Goal: Task Accomplishment & Management: Complete application form

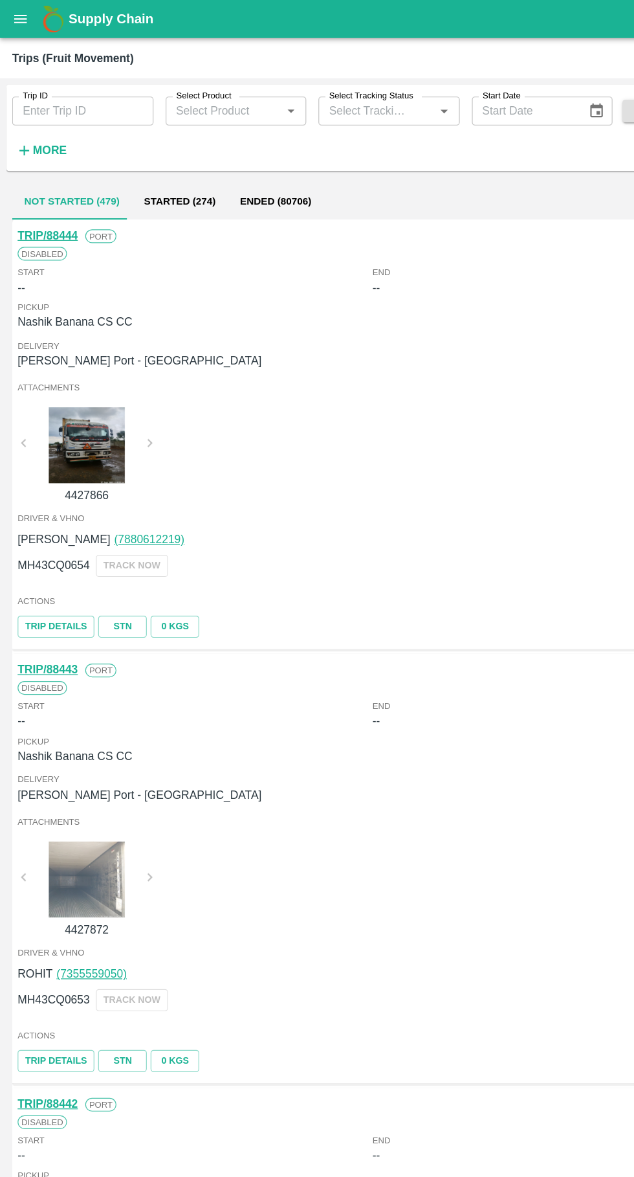
click at [47, 91] on input "Trip ID" at bounding box center [70, 94] width 120 height 25
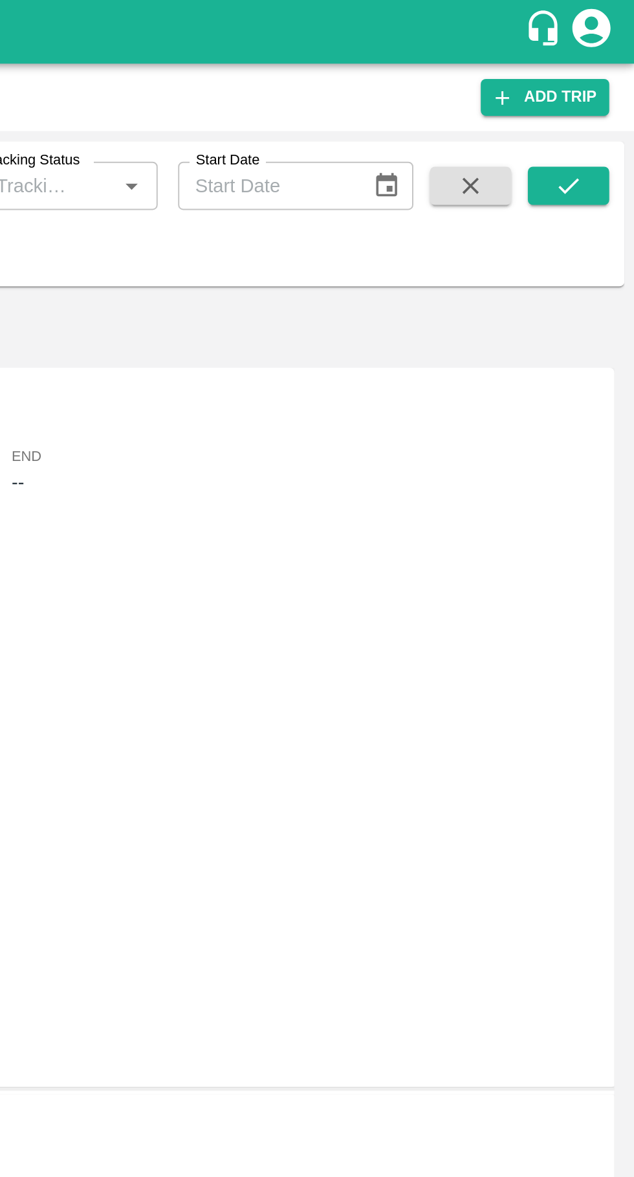
type input "88449"
click at [610, 96] on button "submit" at bounding box center [600, 94] width 41 height 19
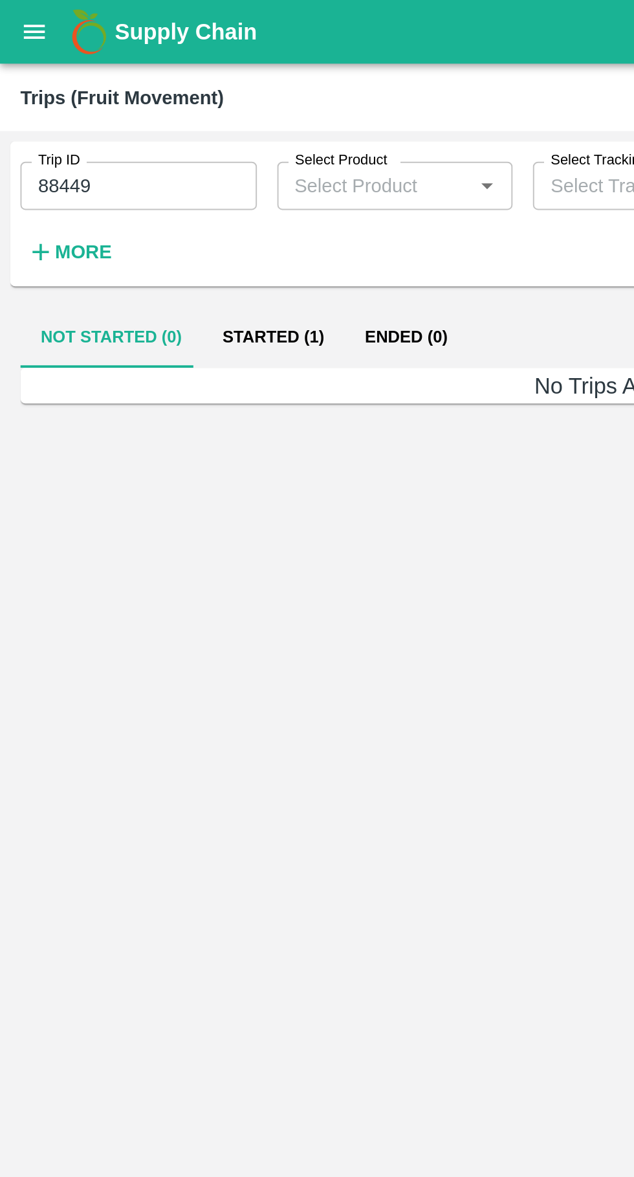
click at [124, 183] on button "Started (1)" at bounding box center [139, 171] width 72 height 31
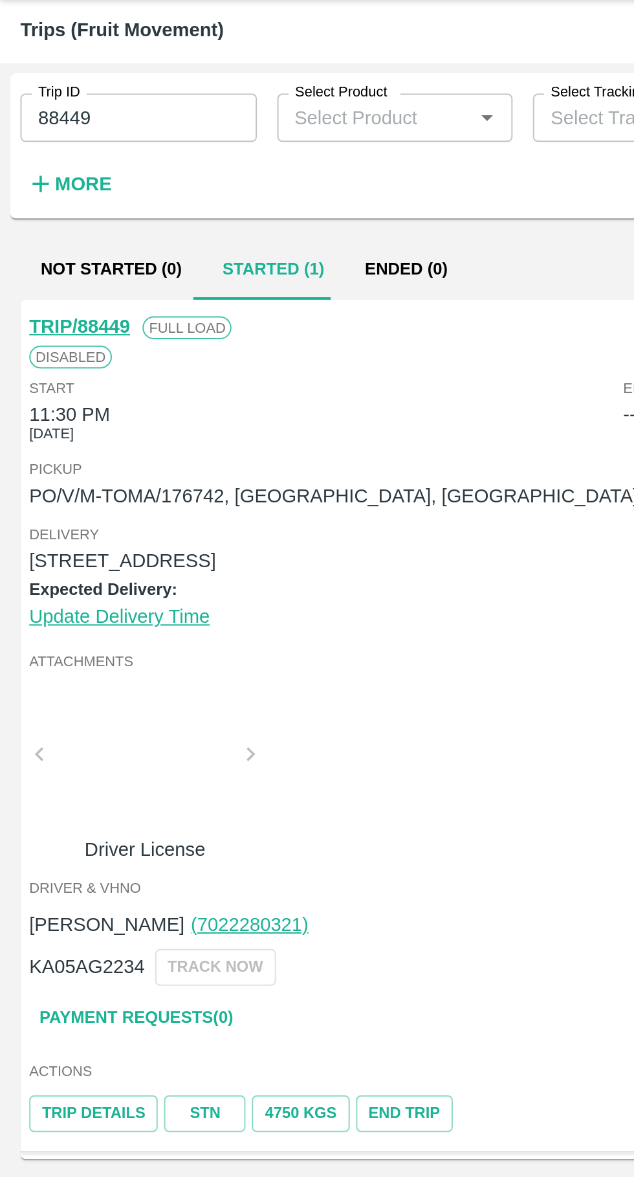
click at [47, 544] on link "Payment Requests( 0 )" at bounding box center [69, 552] width 109 height 23
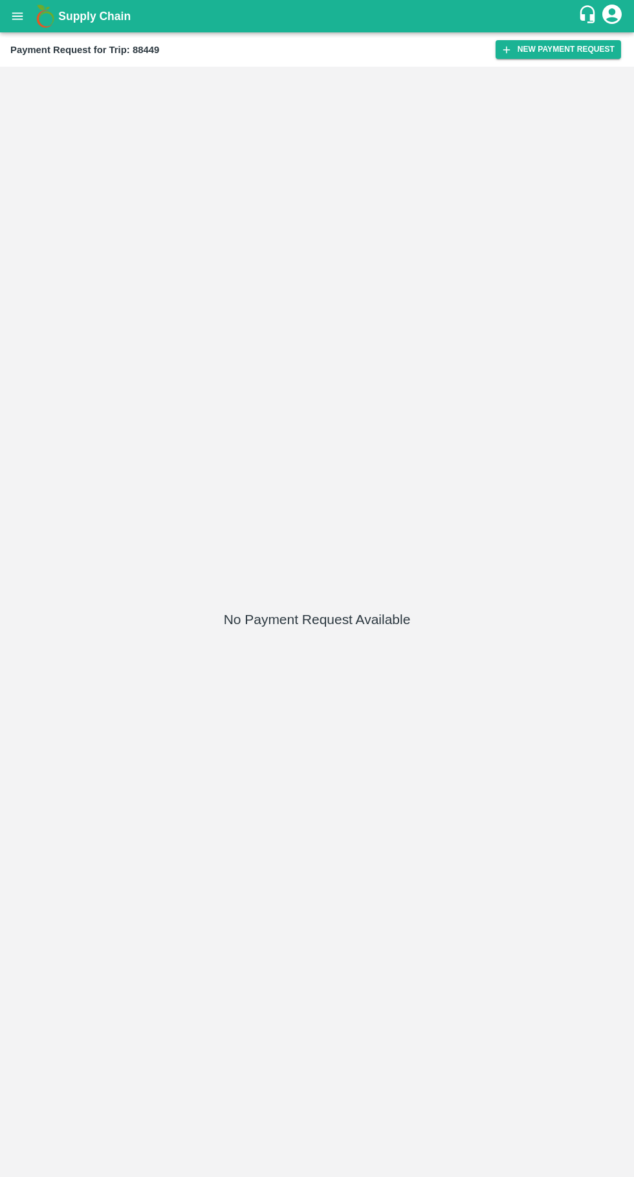
click at [571, 56] on button "New Payment Request" at bounding box center [559, 49] width 126 height 19
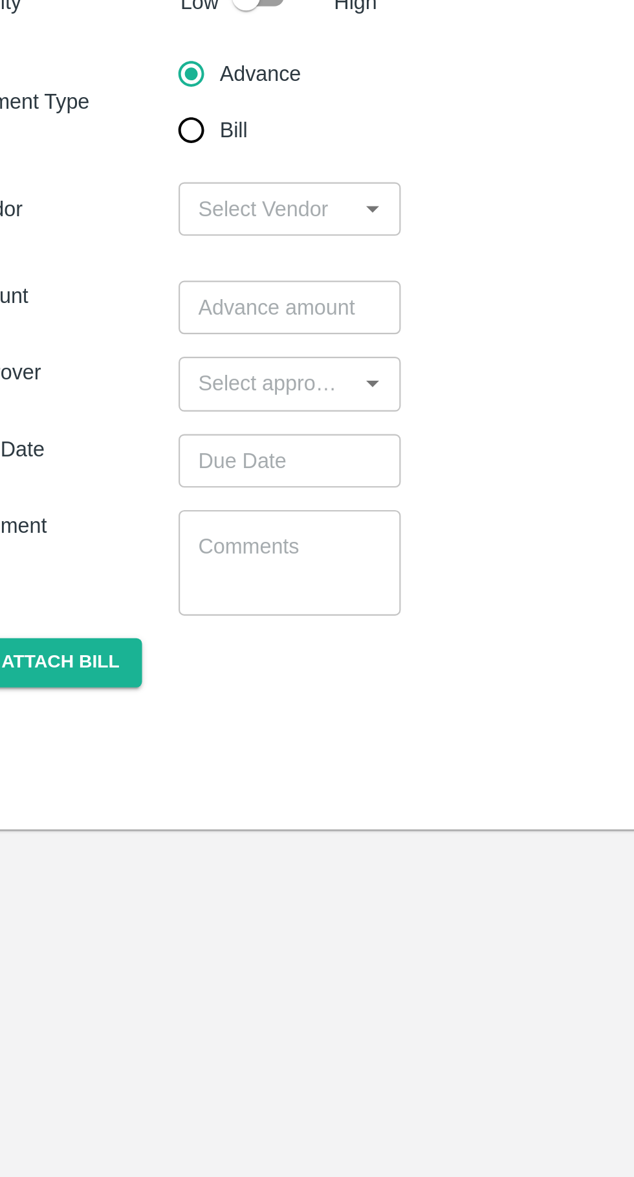
click at [111, 171] on input "Bill" at bounding box center [118, 164] width 26 height 26
radio input "true"
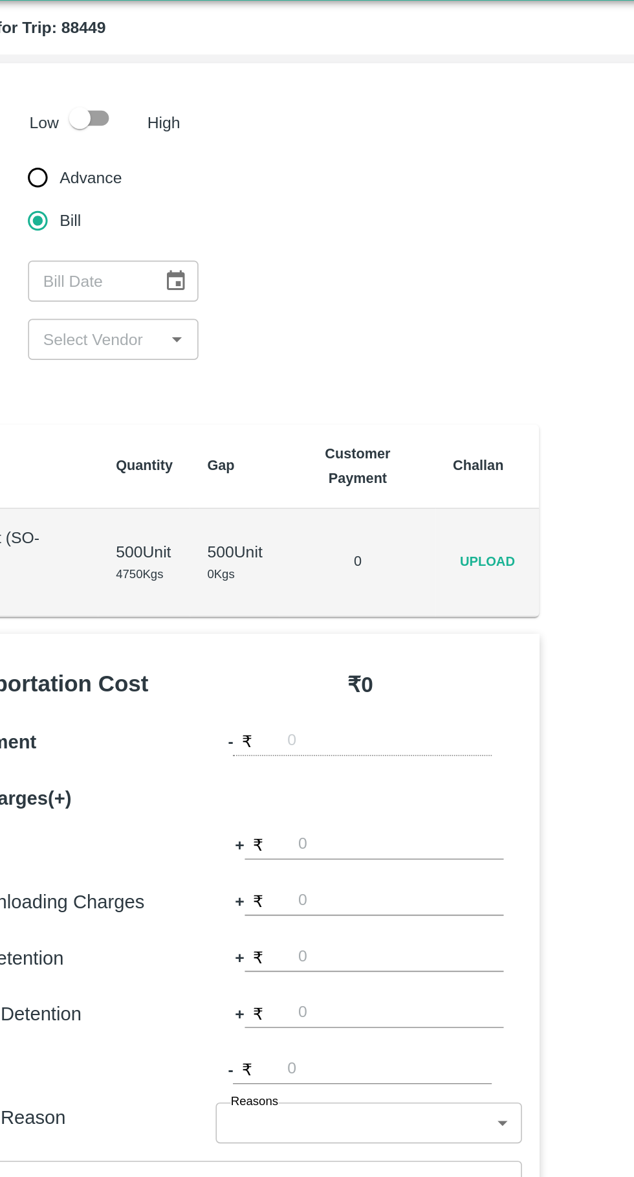
click at [401, 362] on span "Upload" at bounding box center [388, 369] width 41 height 19
click at [0, 0] on input "Upload" at bounding box center [0, 0] width 0 height 0
